Goal: Transaction & Acquisition: Purchase product/service

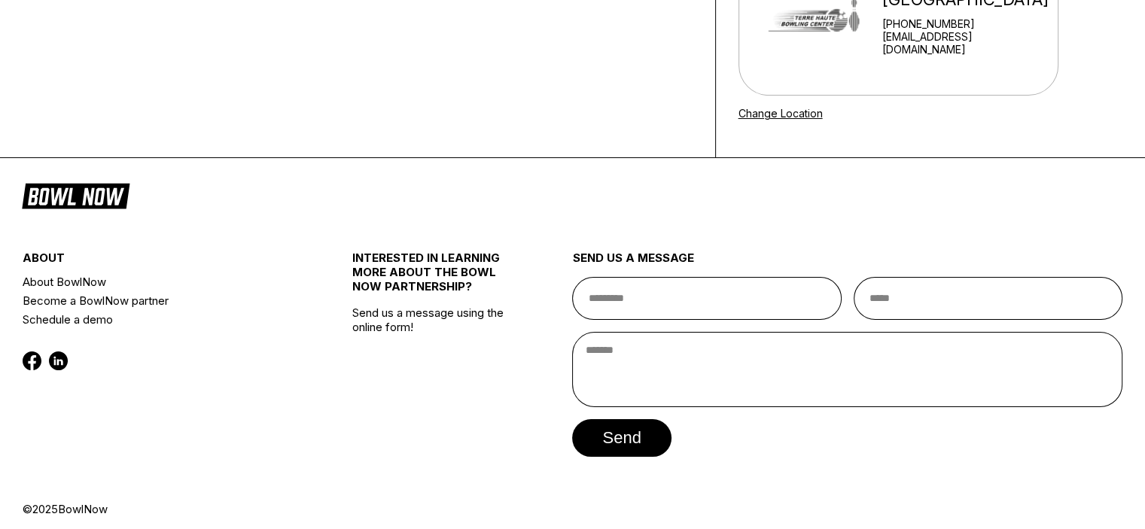
scroll to position [211, 0]
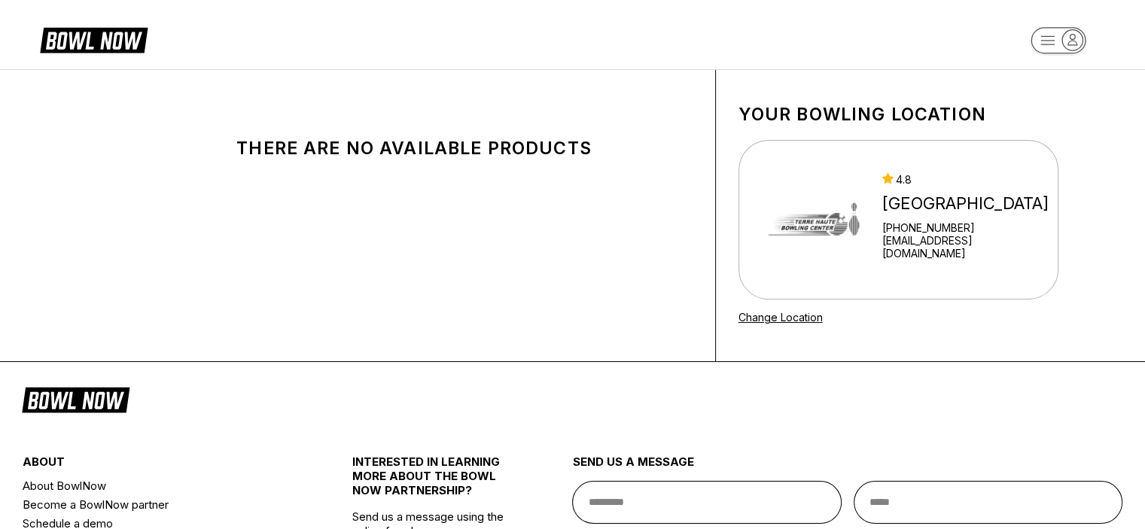
click at [563, 160] on div "There are no available products" at bounding box center [415, 215] width 602 height 291
click at [936, 109] on h1 "Your bowling location" at bounding box center [898, 114] width 320 height 21
click at [900, 173] on div "4.8" at bounding box center [966, 179] width 169 height 13
click at [855, 230] on div "4.8 Terre Haute Bowling Center +18122382911 StrikerzStaff@gmail.com" at bounding box center [905, 219] width 293 height 113
click at [554, 172] on div "There are no available products" at bounding box center [415, 215] width 602 height 291
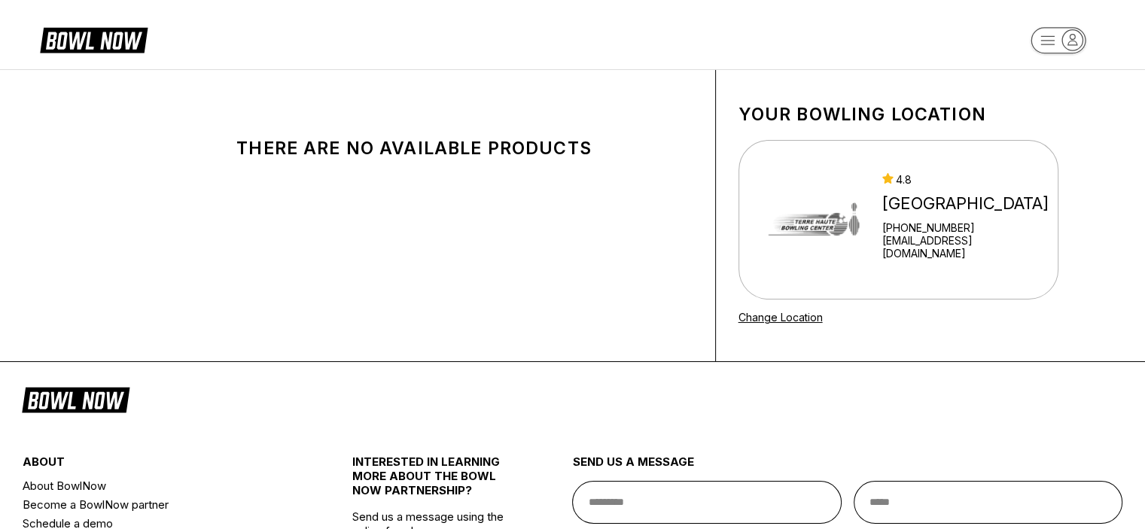
click at [479, 151] on div "There are no available products" at bounding box center [414, 148] width 466 height 21
click at [1066, 42] on icon "button" at bounding box center [1072, 40] width 20 height 20
click at [1020, 87] on div "Log In / Sign Up" at bounding box center [1057, 85] width 105 height 26
select select "**"
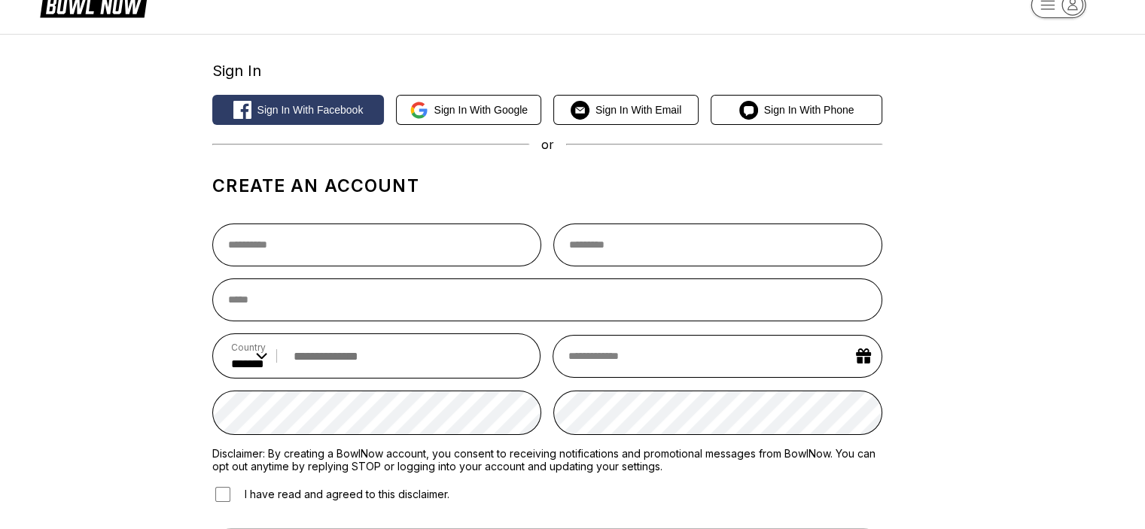
scroll to position [17, 0]
